Goal: Task Accomplishment & Management: Complete application form

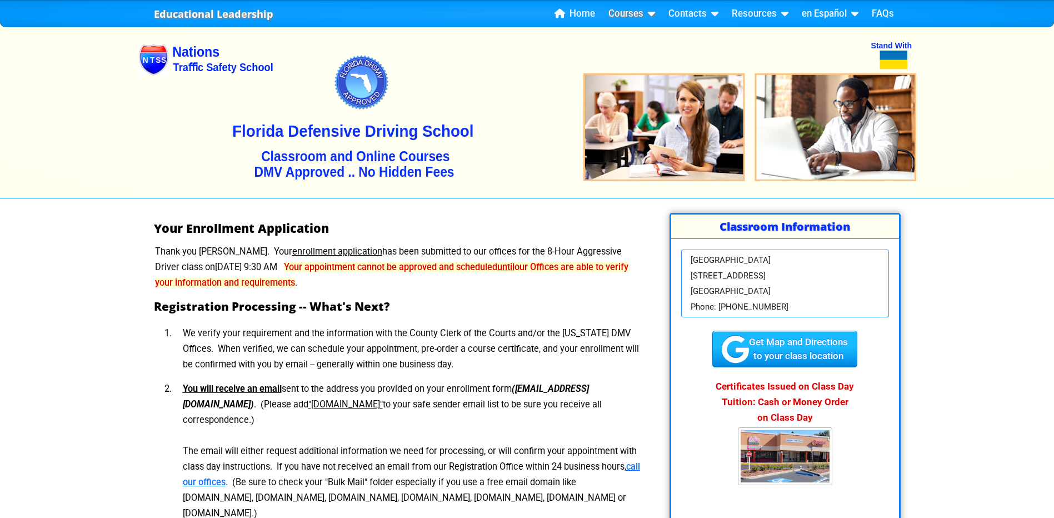
click at [635, 12] on link "Courses" at bounding box center [632, 14] width 56 height 17
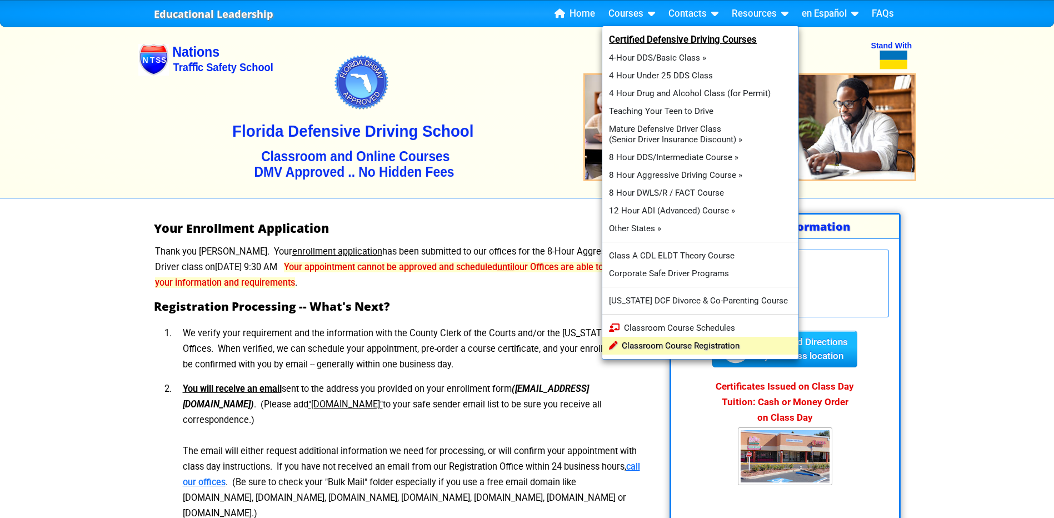
click at [680, 348] on link "Classroom Course Registration" at bounding box center [700, 346] width 197 height 18
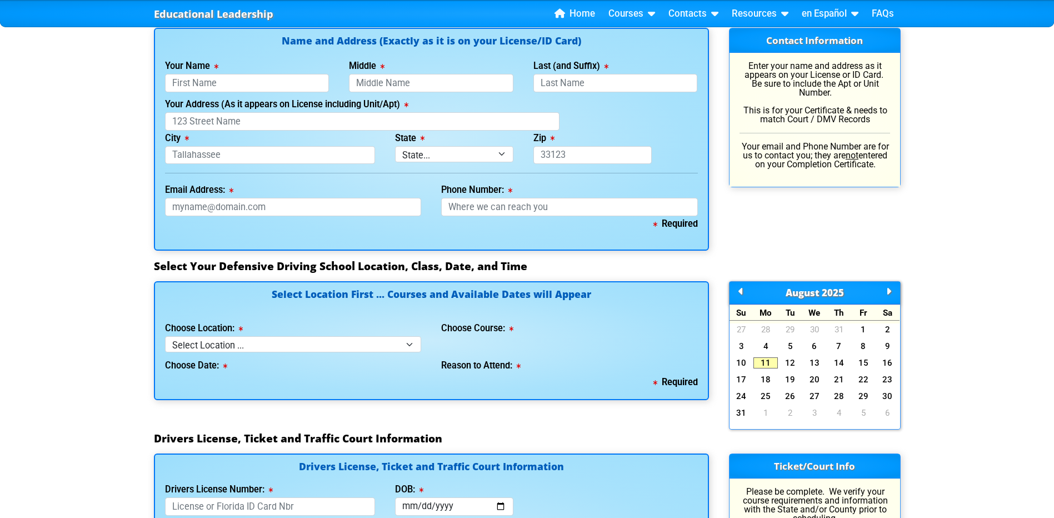
scroll to position [768, 0]
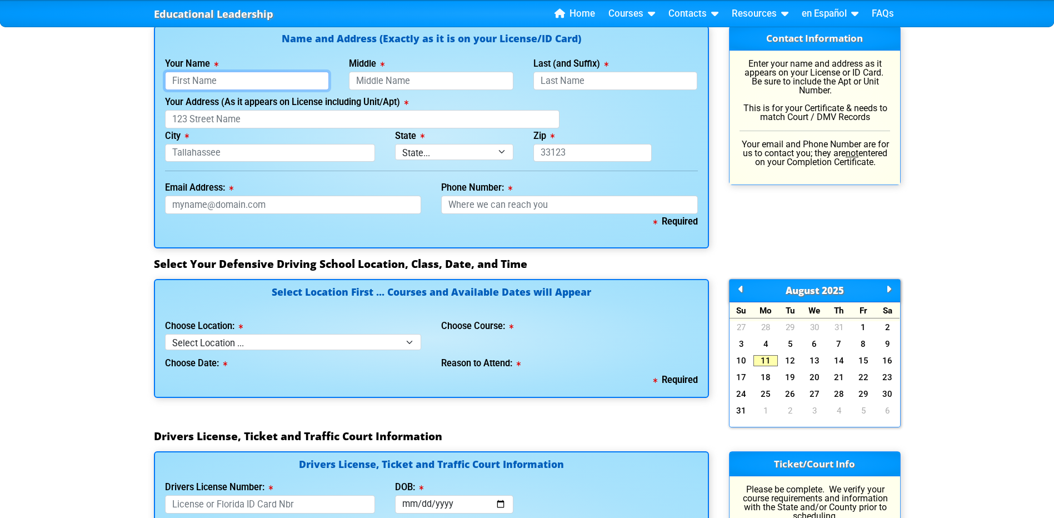
click at [203, 74] on input "Your Name" at bounding box center [247, 81] width 164 height 18
type input "Jenn"
type input "Hall"
type input "[STREET_ADDRESS][PERSON_NAME]"
type input "Orlando"
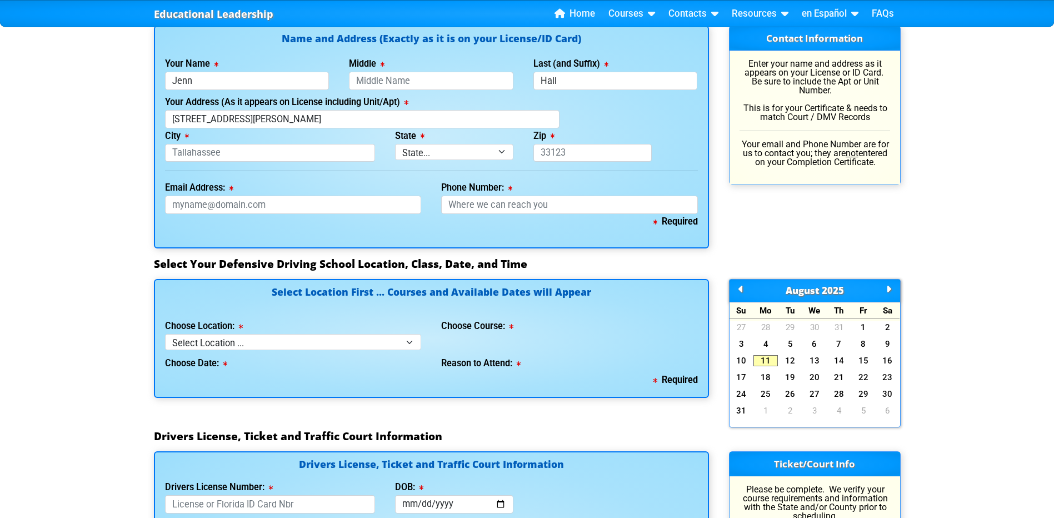
select select "{"fullName":"[US_STATE]","abbreviation":"FL","uniqueId":"1d559909-6cf0-4a4d-848…"
type input "32833"
click at [276, 202] on input "Email Address:" at bounding box center [293, 205] width 257 height 18
type input "[EMAIL_ADDRESS][DOMAIN_NAME]"
type input "[PHONE_NUMBER]"
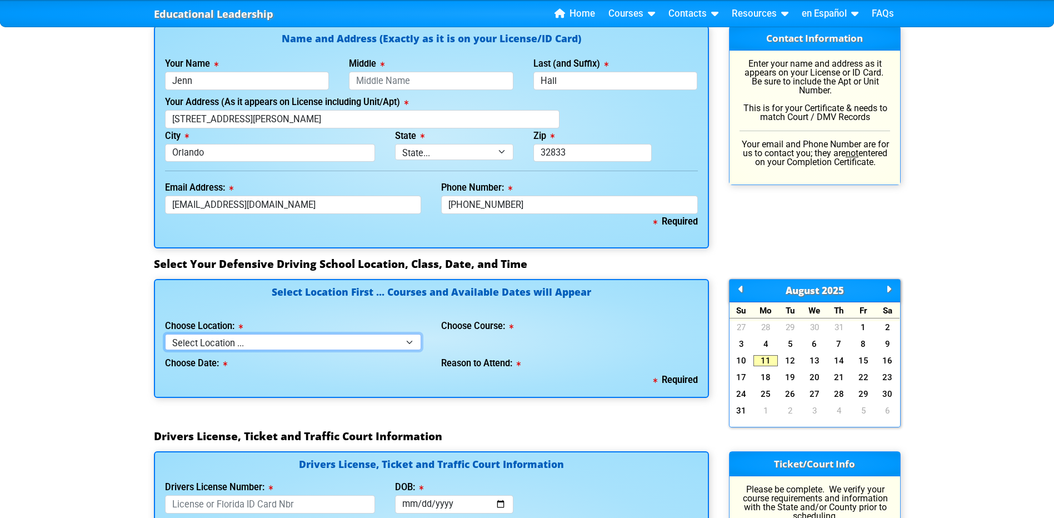
click at [239, 342] on select "Select Location ... Tampa Orlando Kissimmee [GEOGRAPHIC_DATA] - en español [GEO…" at bounding box center [293, 342] width 257 height 16
select select "2"
click at [165, 334] on select "Select Location ... Tampa Orlando Kissimmee [GEOGRAPHIC_DATA] - en español [GEO…" at bounding box center [293, 342] width 257 height 16
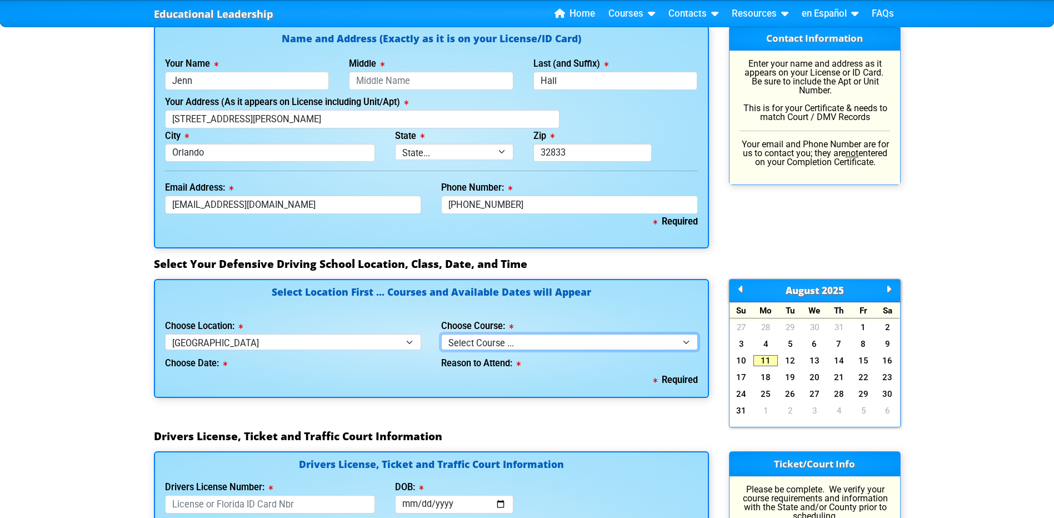
click at [464, 337] on select "Select Course ... 4 Hour BDI Class (Basic Course & TCAC) 4 Hour Under 25 Class …" at bounding box center [569, 342] width 257 height 16
select select "4"
click at [441, 334] on select "Select Course ... 4 Hour BDI Class (Basic Course & TCAC) 4 Hour Under 25 Class …" at bounding box center [569, 342] width 257 height 16
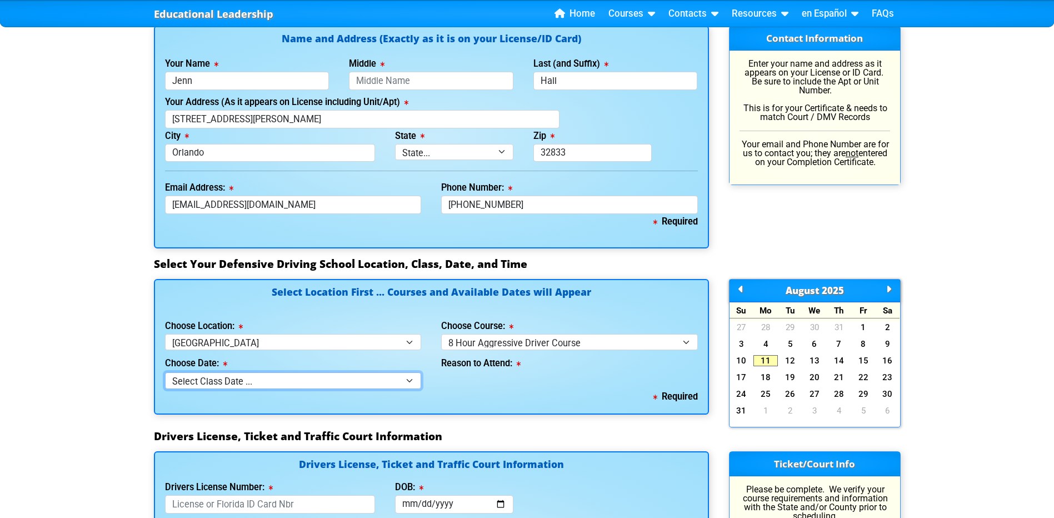
click at [323, 377] on select "Select Class Date ... [DATE] -- (Closed - Class Full) [DATE] -- (Closed - Class…" at bounding box center [293, 380] width 257 height 16
select select "[DATE], 11"
click at [165, 372] on select "Select Class Date ... [DATE] -- (Closed - Class Full) [DATE] -- (Closed - Class…" at bounding box center [293, 380] width 257 height 16
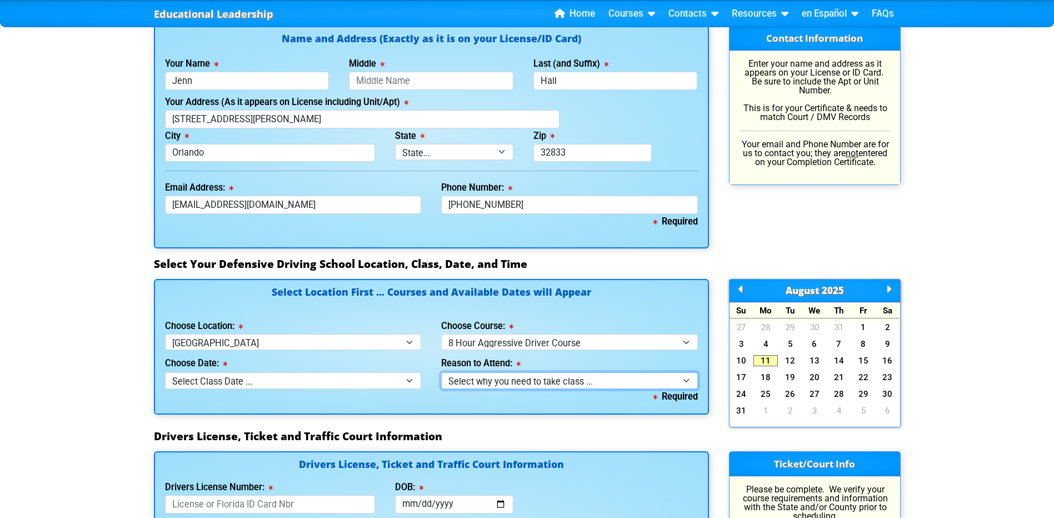
click at [499, 373] on select "Select why you need to take class ... Court Order - 8 Hour Aggressive Driver Co…" at bounding box center [569, 380] width 257 height 16
select select "8 Hour Aggressive Driver - Employer Required"
click at [441, 372] on select "Select why you need to take class ... Court Order - 8 Hour Aggressive Driver Co…" at bounding box center [569, 380] width 257 height 16
click at [472, 427] on div "Select Location First ... Courses and Available Dates will Appear Choose Locati…" at bounding box center [431, 354] width 575 height 151
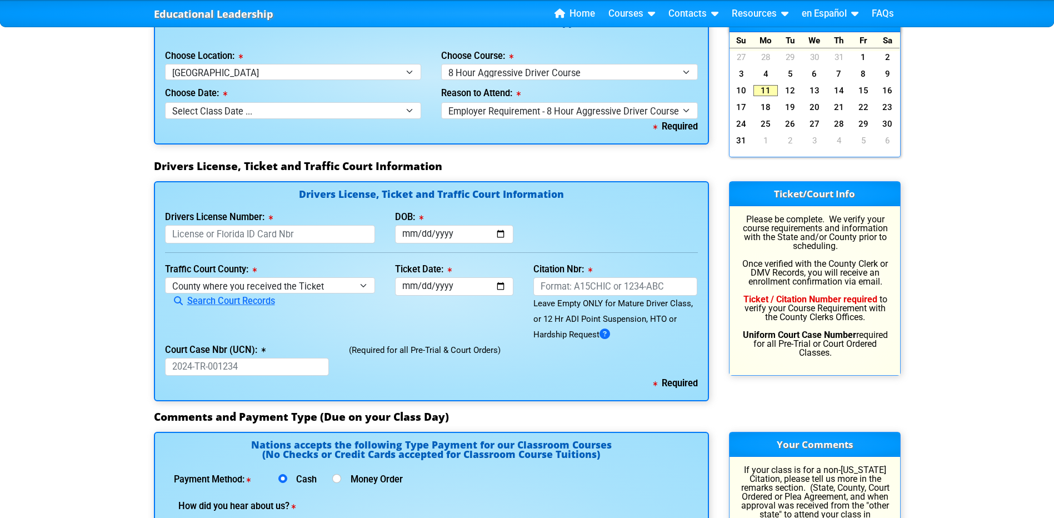
scroll to position [1052, 0]
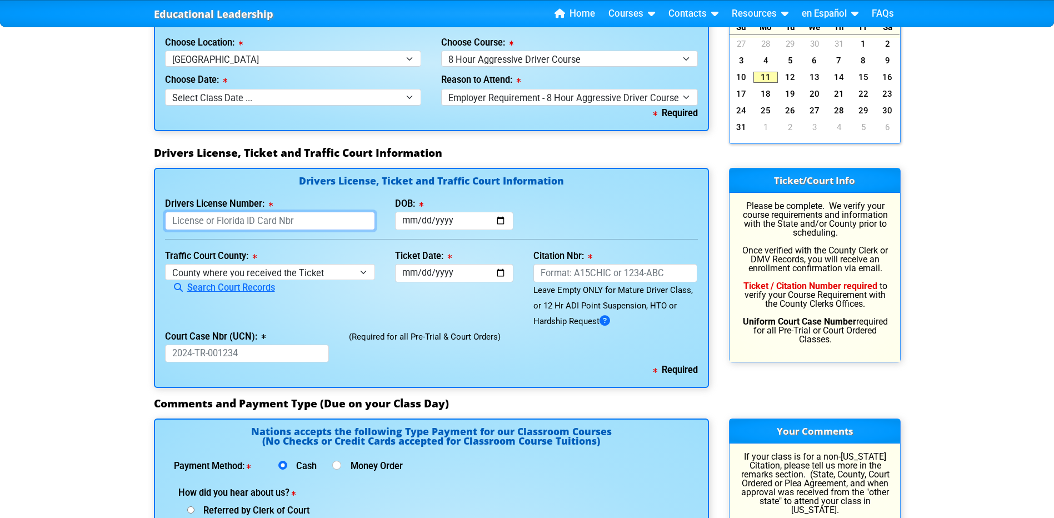
click at [278, 219] on input "Drivers License Number:" at bounding box center [270, 221] width 211 height 18
type input "H400"
click at [428, 221] on input "DOB:" at bounding box center [454, 221] width 118 height 18
type input "[DATE]"
click at [329, 273] on select "County where you received the Ticket Out of State Out of State - [US_STATE] Out…" at bounding box center [270, 272] width 211 height 16
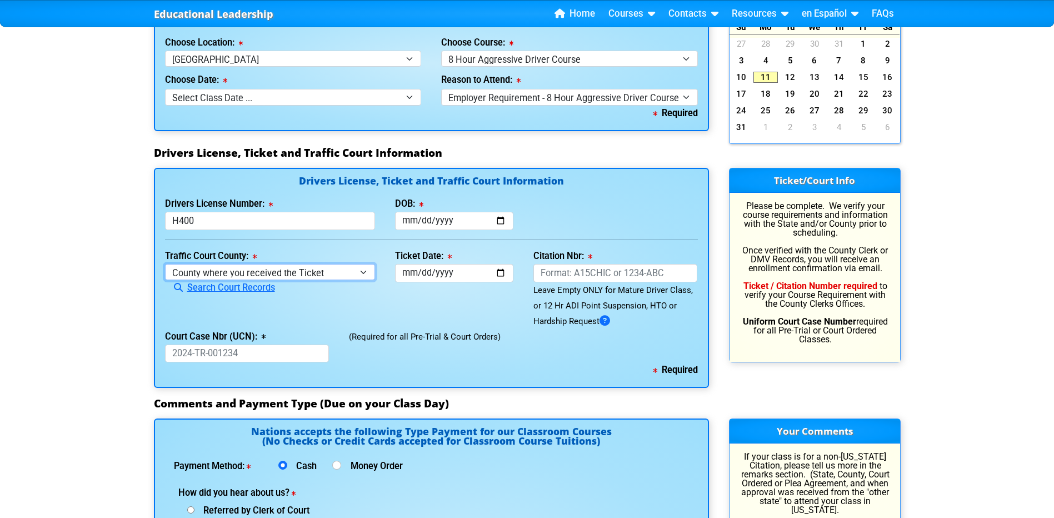
select select "{"countyName":"Dade","state":"[US_STATE]","uniqueId":"7a2718c7-8437-4b0f-8ccf-e…"
click at [165, 264] on select "County where you received the Ticket Out of State Out of State - [US_STATE] Out…" at bounding box center [270, 272] width 211 height 16
click at [411, 274] on input "Ticket Date:" at bounding box center [454, 273] width 118 height 18
click at [432, 274] on input "Ticket Date:" at bounding box center [454, 273] width 118 height 18
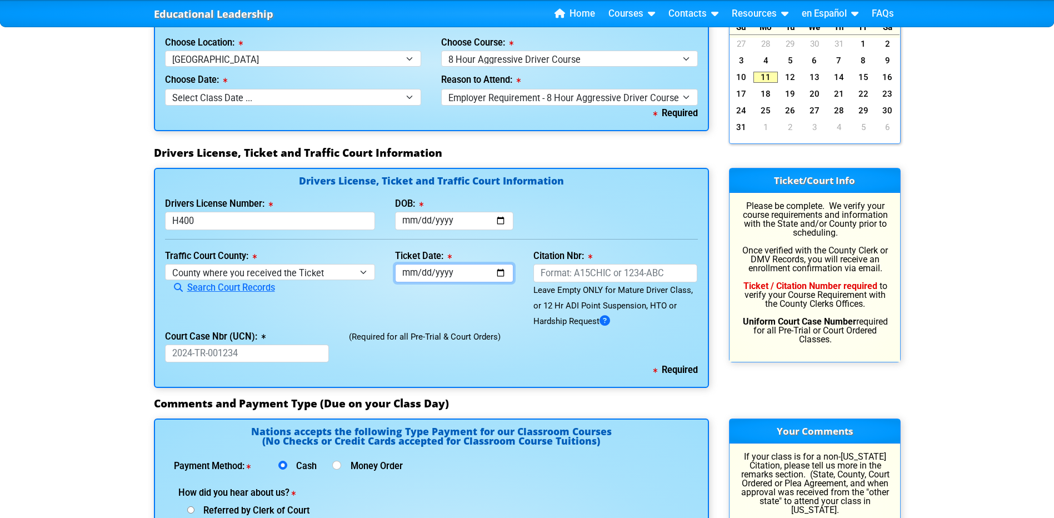
type input "[DATE]"
click at [593, 272] on input "Citation Nbr:" at bounding box center [615, 273] width 164 height 18
type input "ABC123"
click at [226, 349] on input "Court Case Nbr (UCN):" at bounding box center [247, 353] width 164 height 18
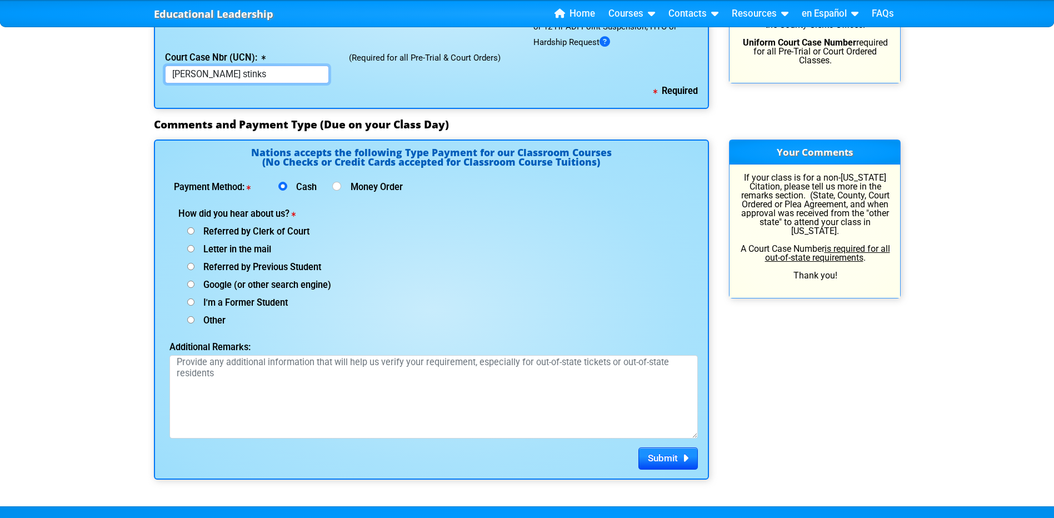
scroll to position [1346, 0]
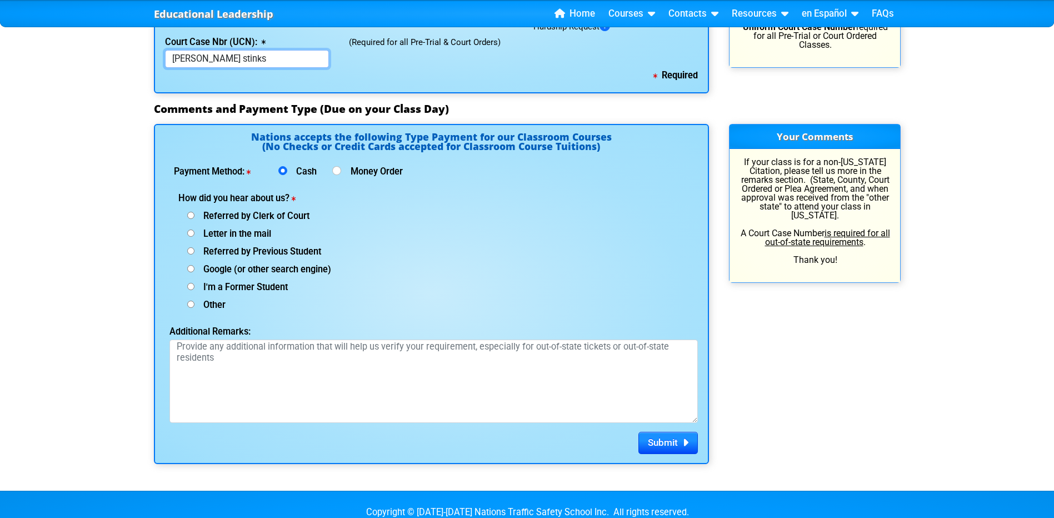
type input "[PERSON_NAME] stinks"
click at [268, 283] on span "I'm a Former Student" at bounding box center [240, 287] width 93 height 11
click at [194, 219] on input "I'm a Former Student" at bounding box center [190, 215] width 7 height 7
radio input "true"
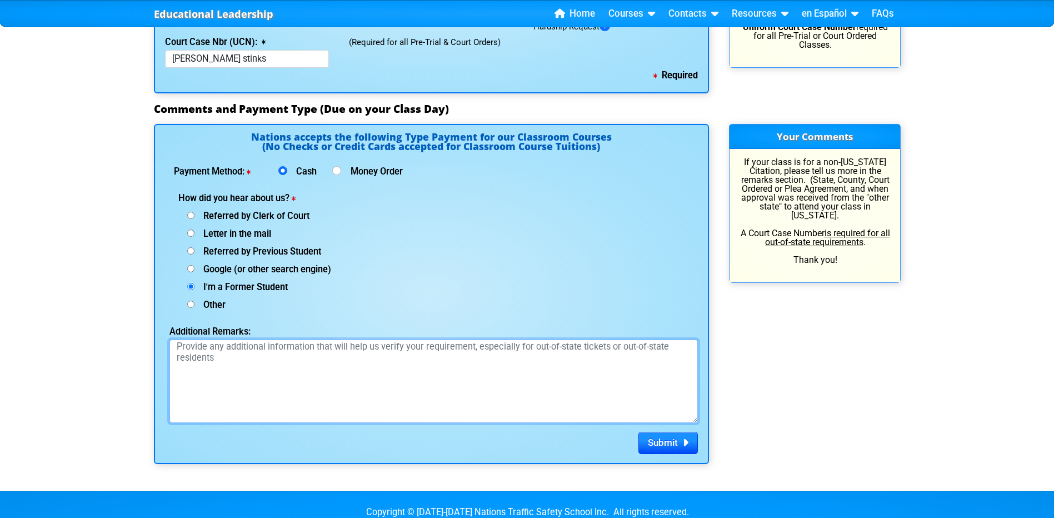
click at [270, 369] on textarea "Additional Remarks:" at bounding box center [433, 380] width 528 height 83
type textarea "Testing because email"
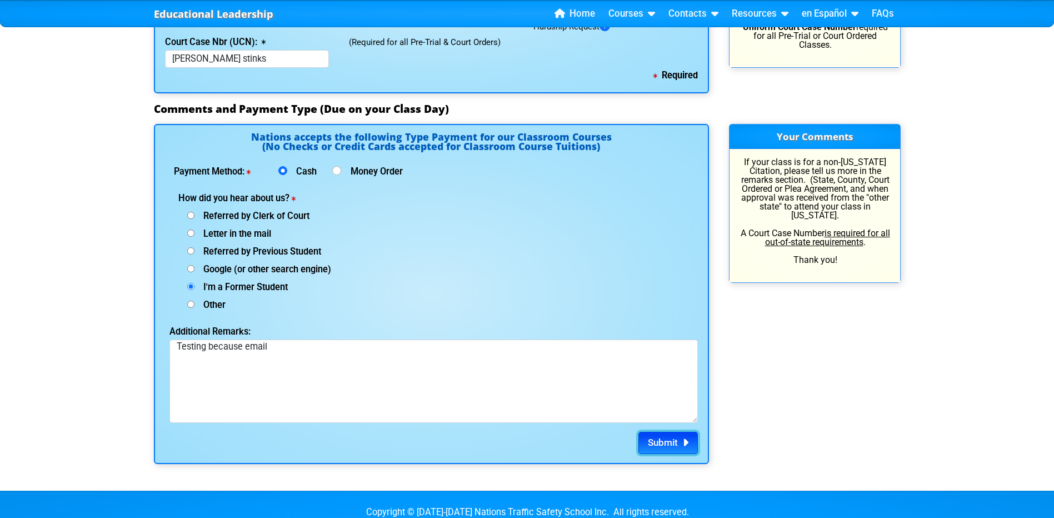
click at [652, 440] on span "Submit" at bounding box center [663, 442] width 30 height 11
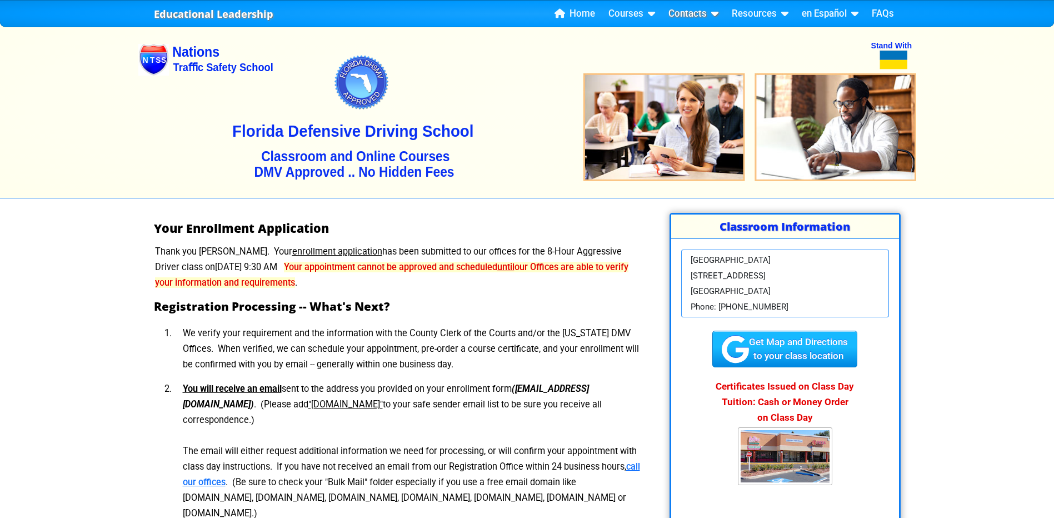
click at [708, 9] on link "Contacts" at bounding box center [693, 14] width 59 height 17
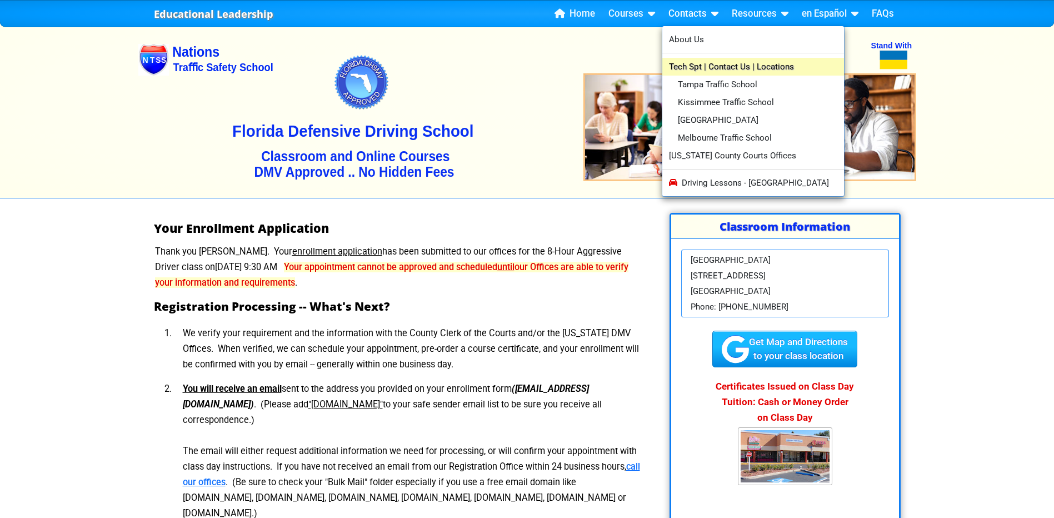
click at [703, 63] on link "Tech Spt | Contact Us | Locations" at bounding box center [753, 67] width 182 height 18
